Goal: Task Accomplishment & Management: Complete application form

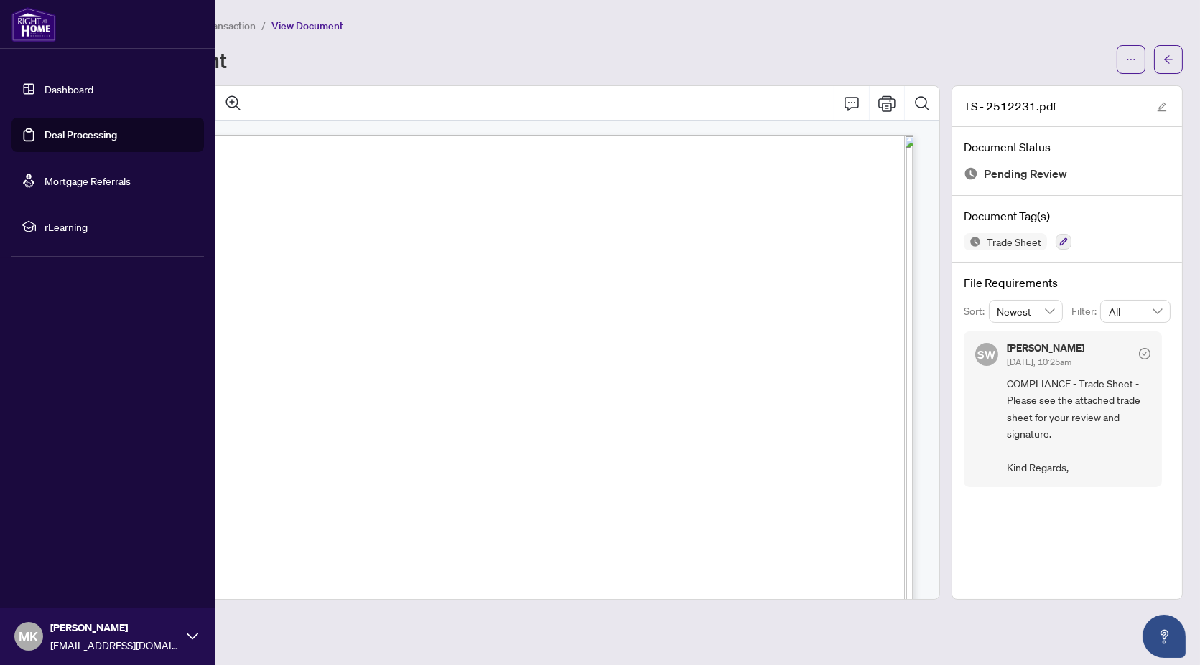
click at [45, 93] on link "Dashboard" at bounding box center [69, 89] width 49 height 13
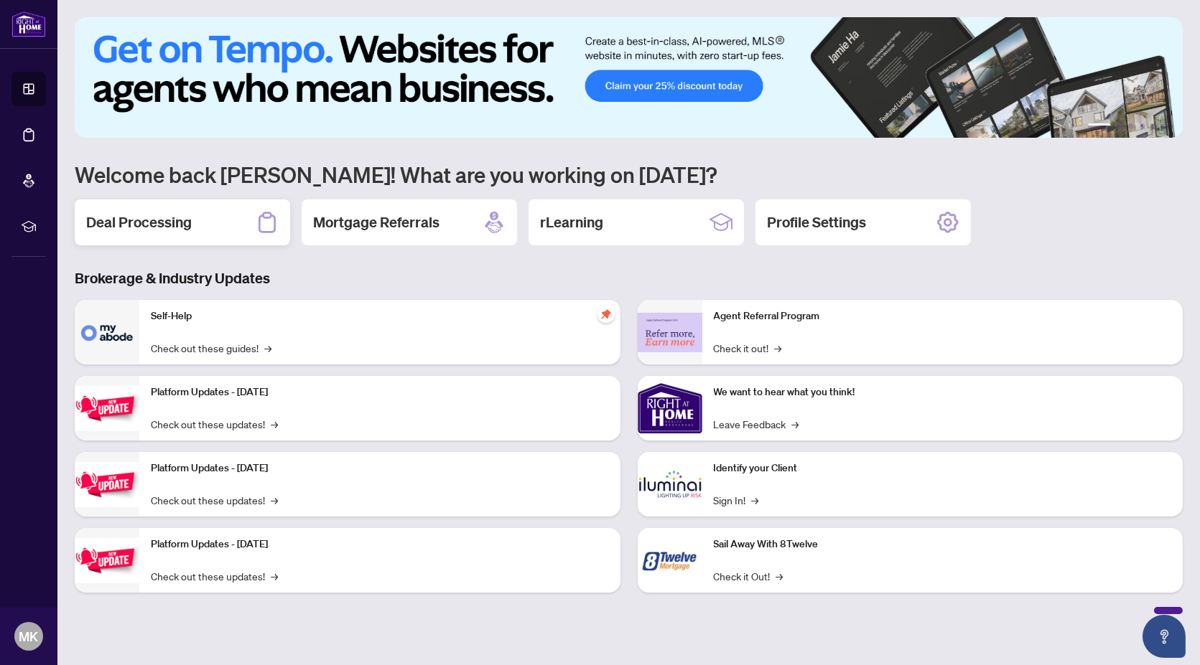
click at [250, 220] on div "Deal Processing" at bounding box center [182, 223] width 215 height 46
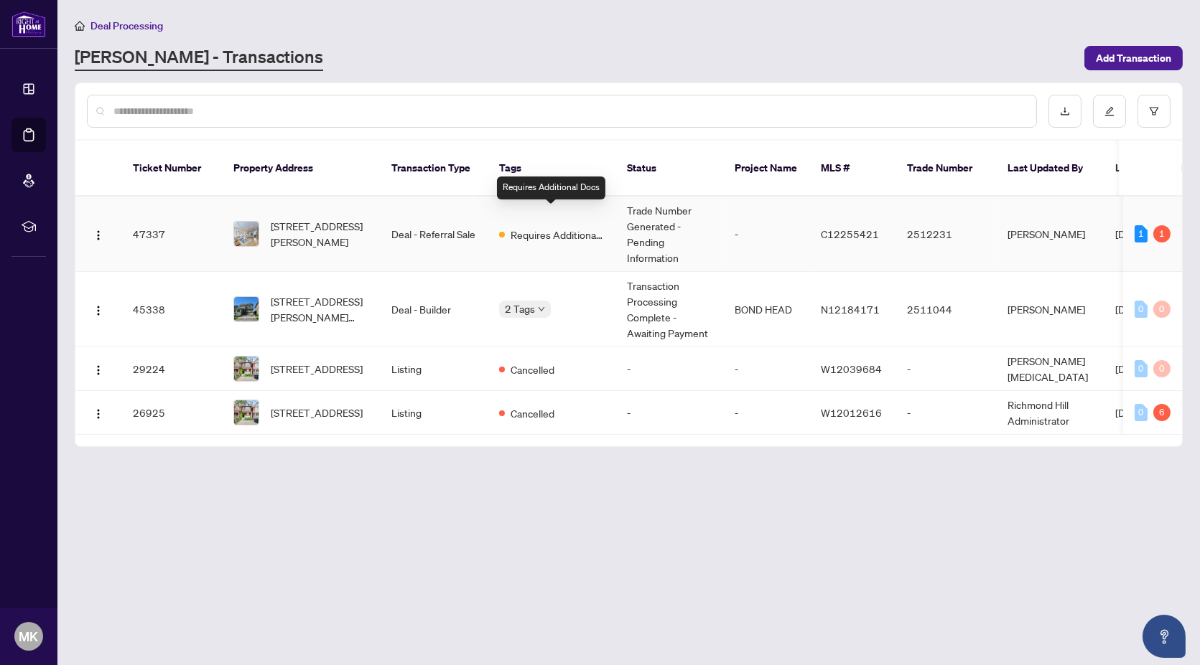
click at [525, 227] on span "Requires Additional Docs" at bounding box center [556, 235] width 93 height 16
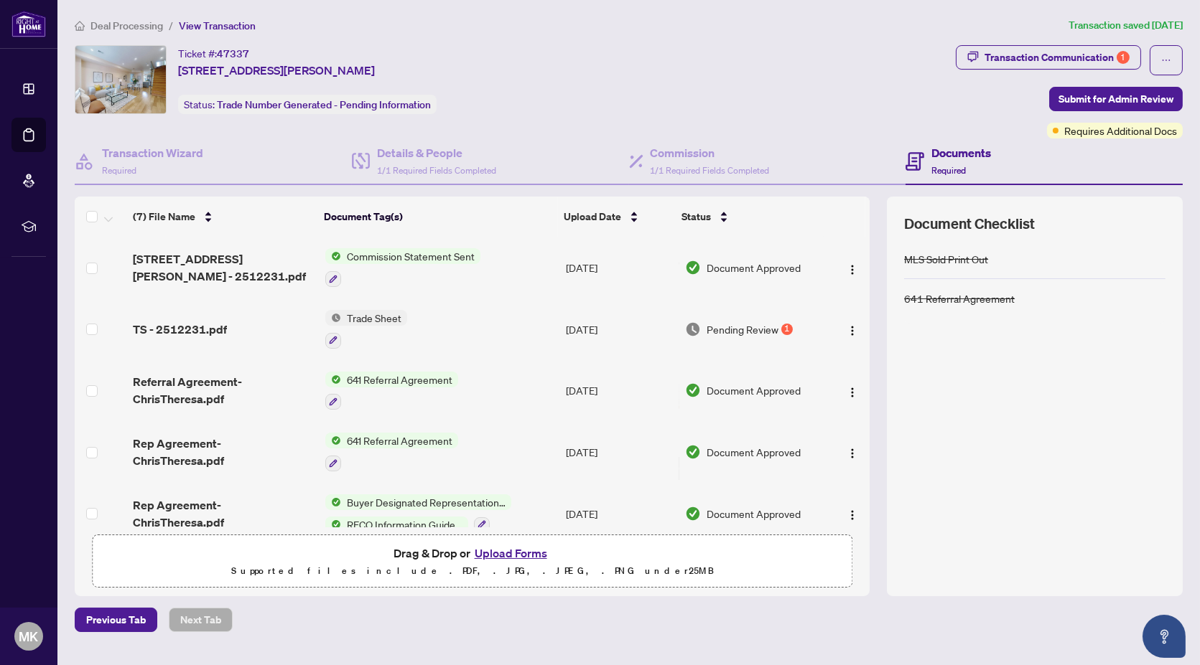
click at [526, 550] on button "Upload Forms" at bounding box center [510, 553] width 81 height 19
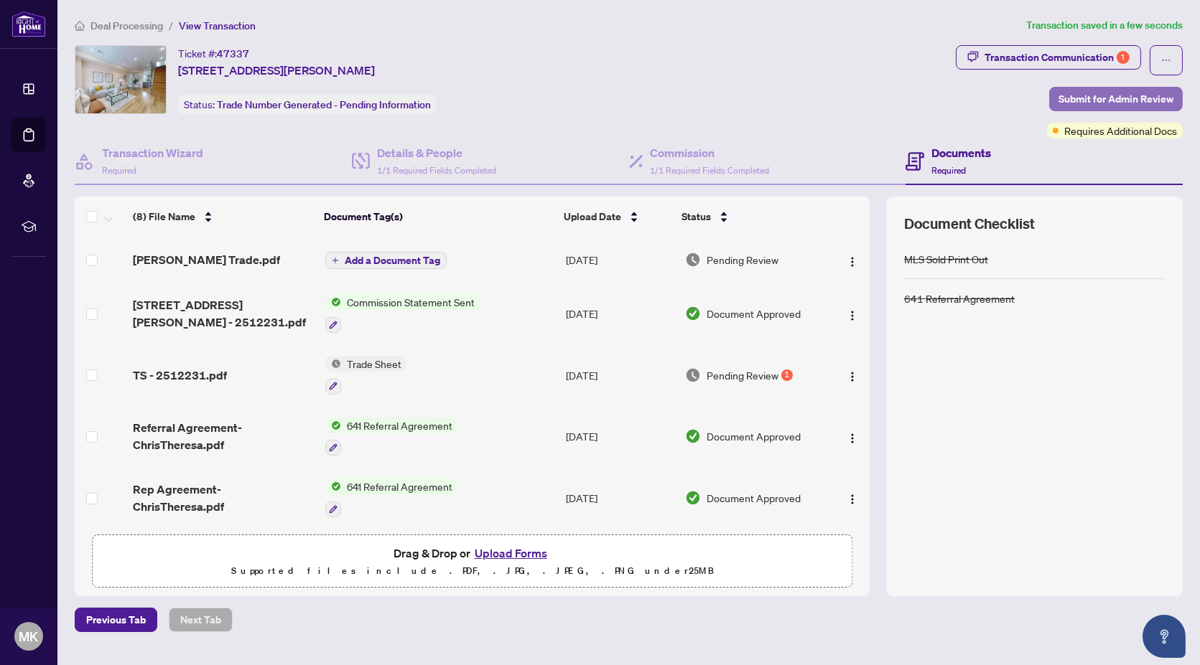
click at [1098, 95] on span "Submit for Admin Review" at bounding box center [1115, 99] width 115 height 23
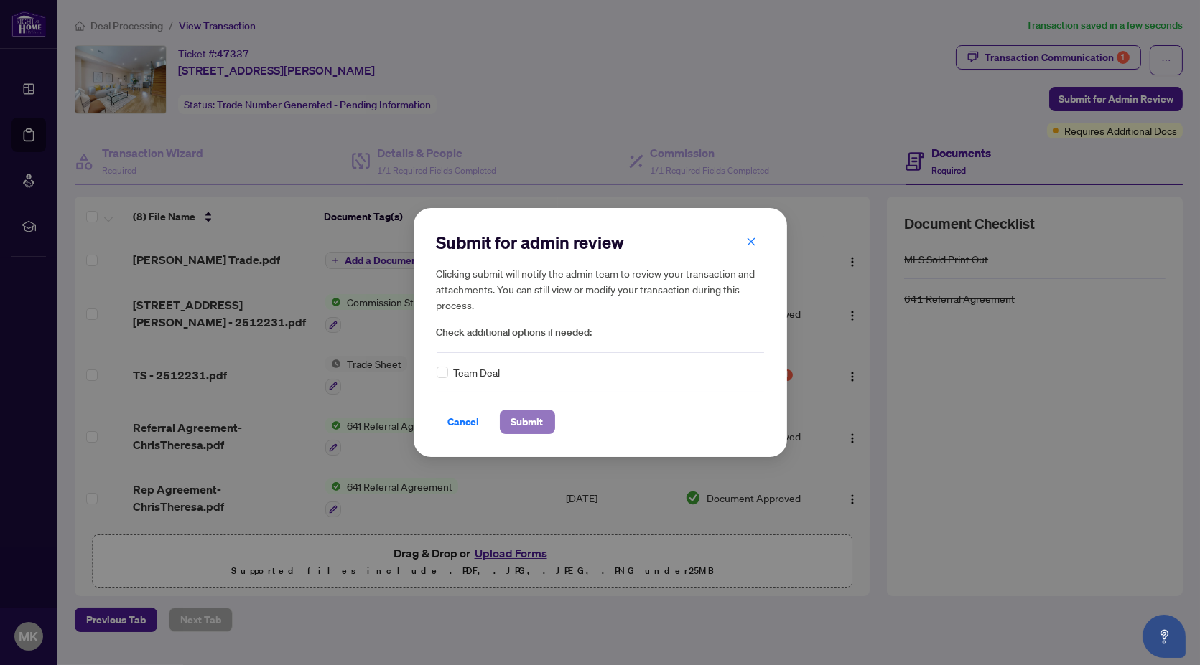
click at [546, 424] on button "Submit" at bounding box center [527, 422] width 55 height 24
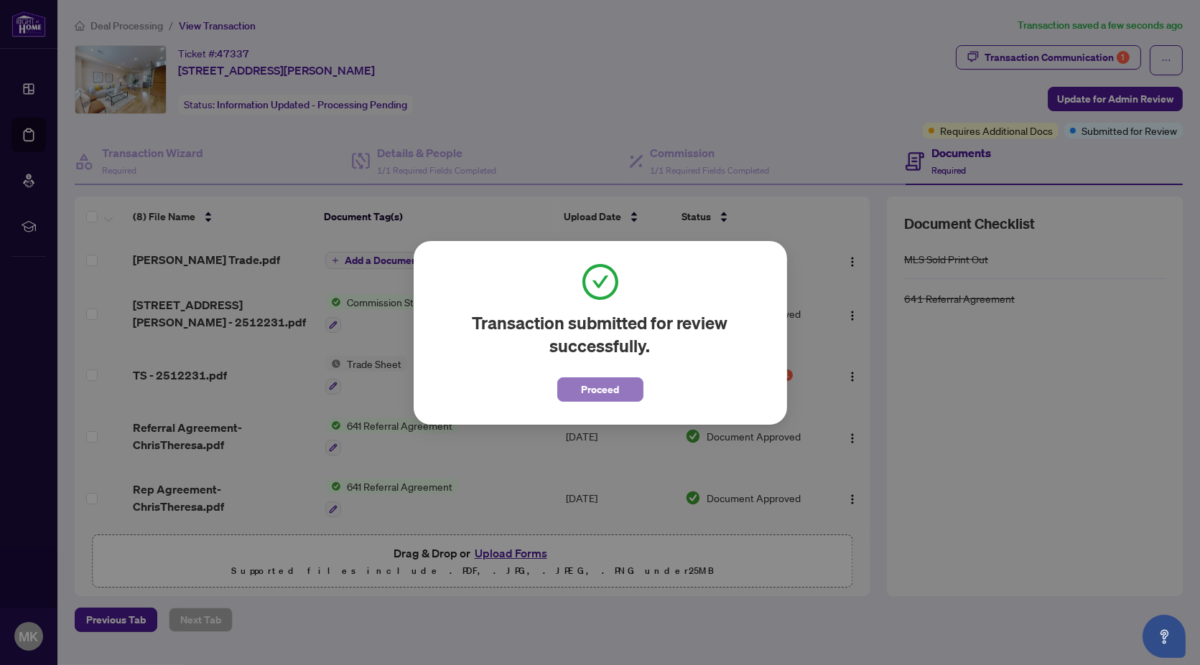
click at [612, 393] on span "Proceed" at bounding box center [600, 389] width 38 height 23
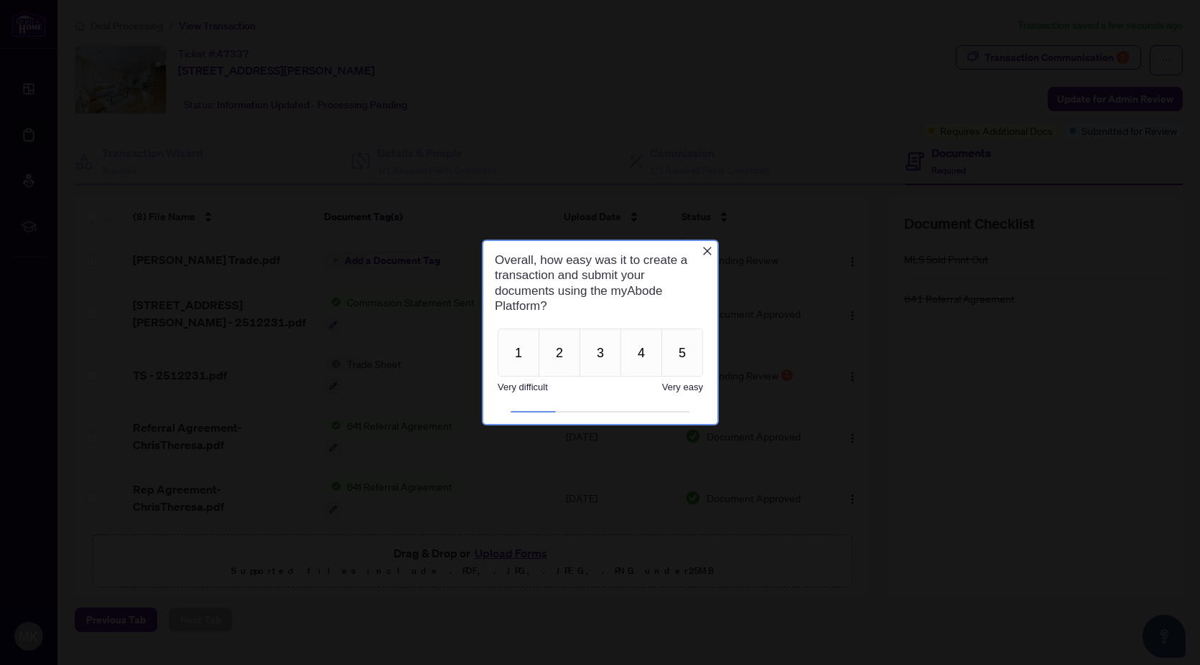
click at [706, 256] on icon "Close button" at bounding box center [706, 251] width 11 height 11
